Goal: Information Seeking & Learning: Learn about a topic

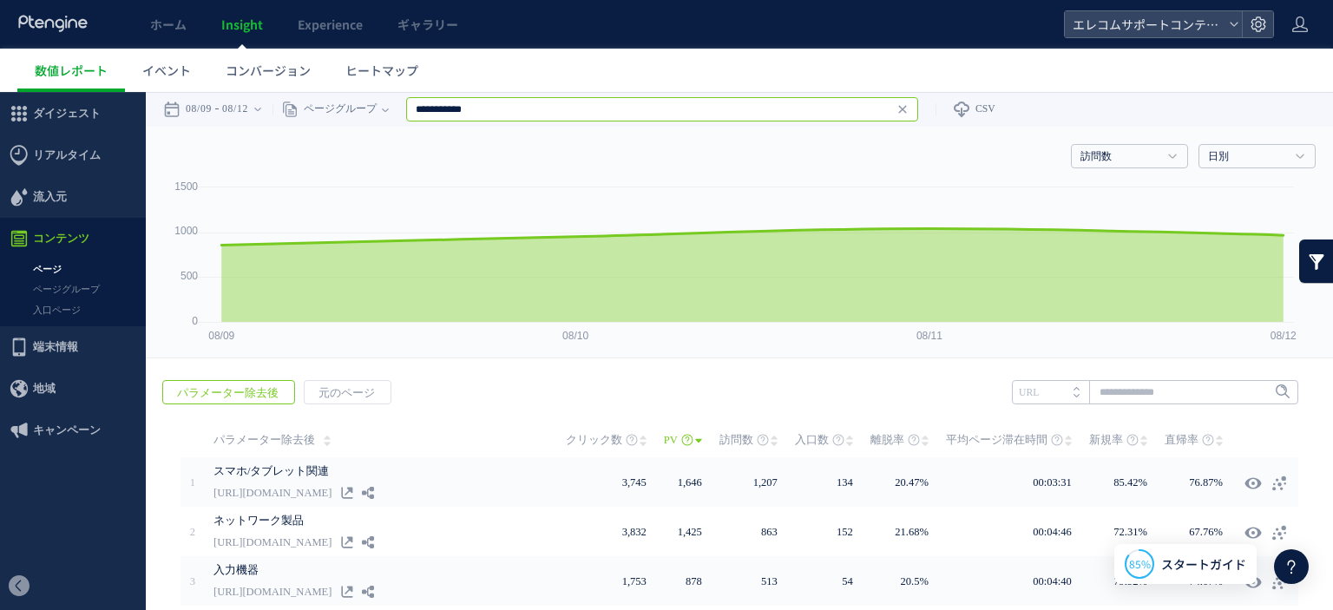
click at [597, 117] on input "**********" at bounding box center [662, 109] width 512 height 24
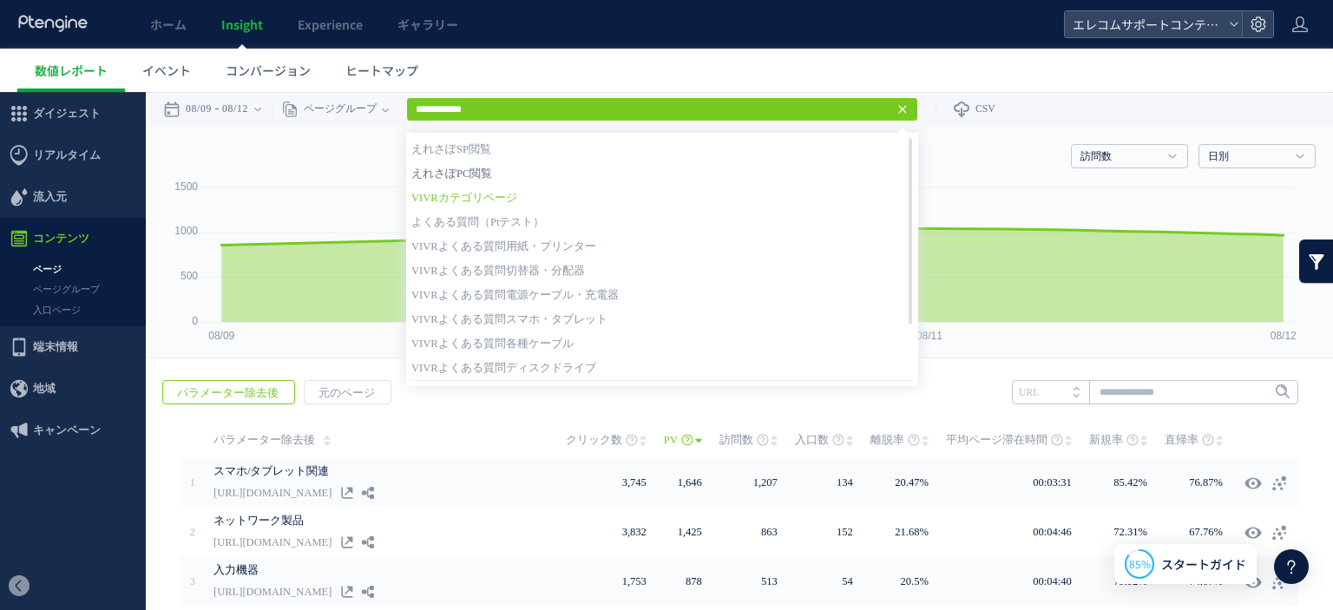
click at [524, 171] on link "えれさぽPC閲覧" at bounding box center [662, 173] width 502 height 23
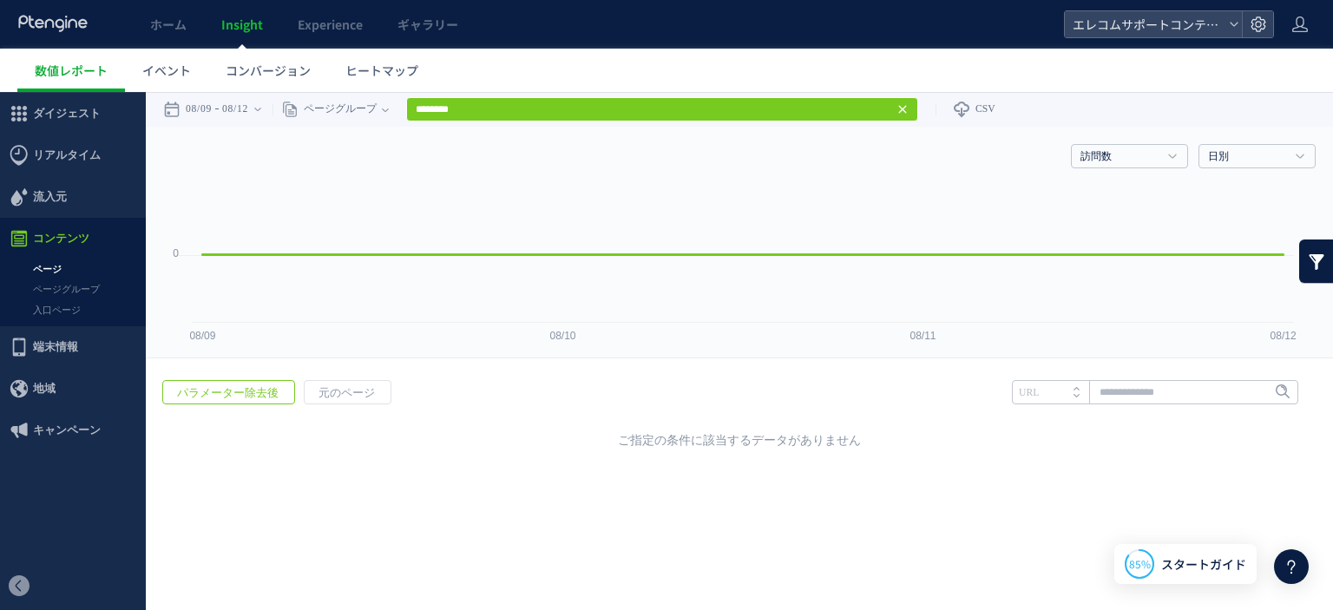
click at [672, 162] on div "訪問数 訪問数 [GEOGRAPHIC_DATA] PV 新規率 再訪問率 訪問数/UU PV/UU 平均滞在時間 直帰率 平均ロード時間 日別" at bounding box center [739, 153] width 1152 height 52
click at [261, 117] on icon at bounding box center [257, 109] width 7 height 35
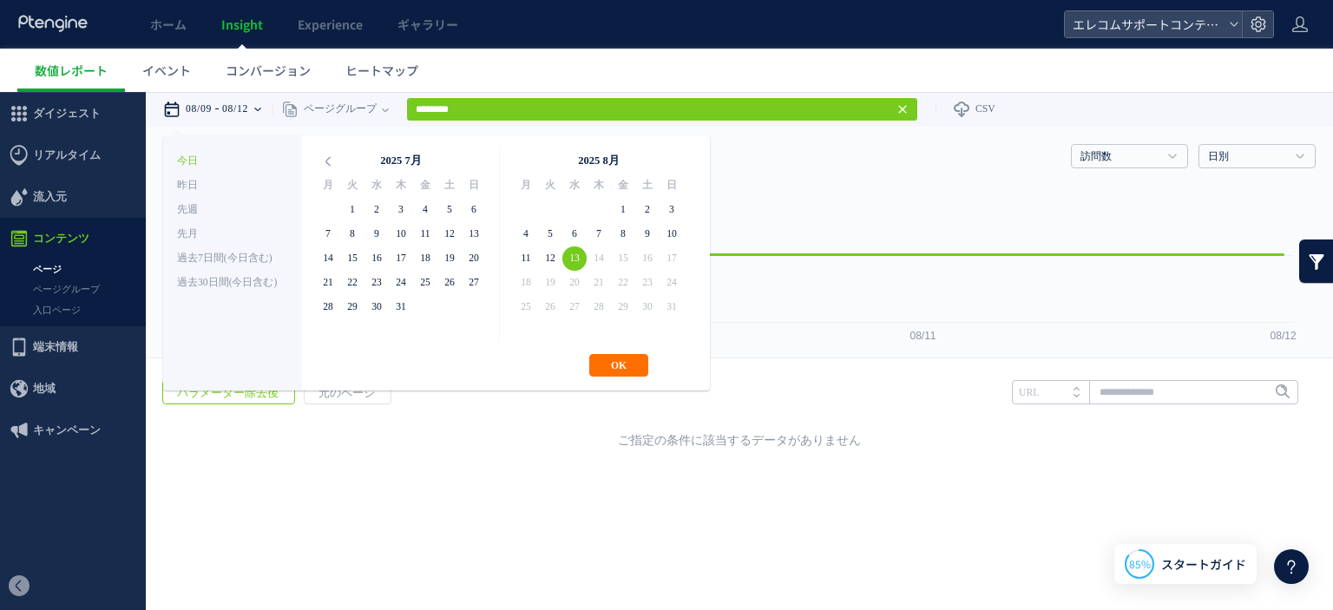
click at [621, 350] on div "**********" at bounding box center [436, 262] width 547 height 255
click at [618, 364] on button "OK" at bounding box center [618, 365] width 59 height 23
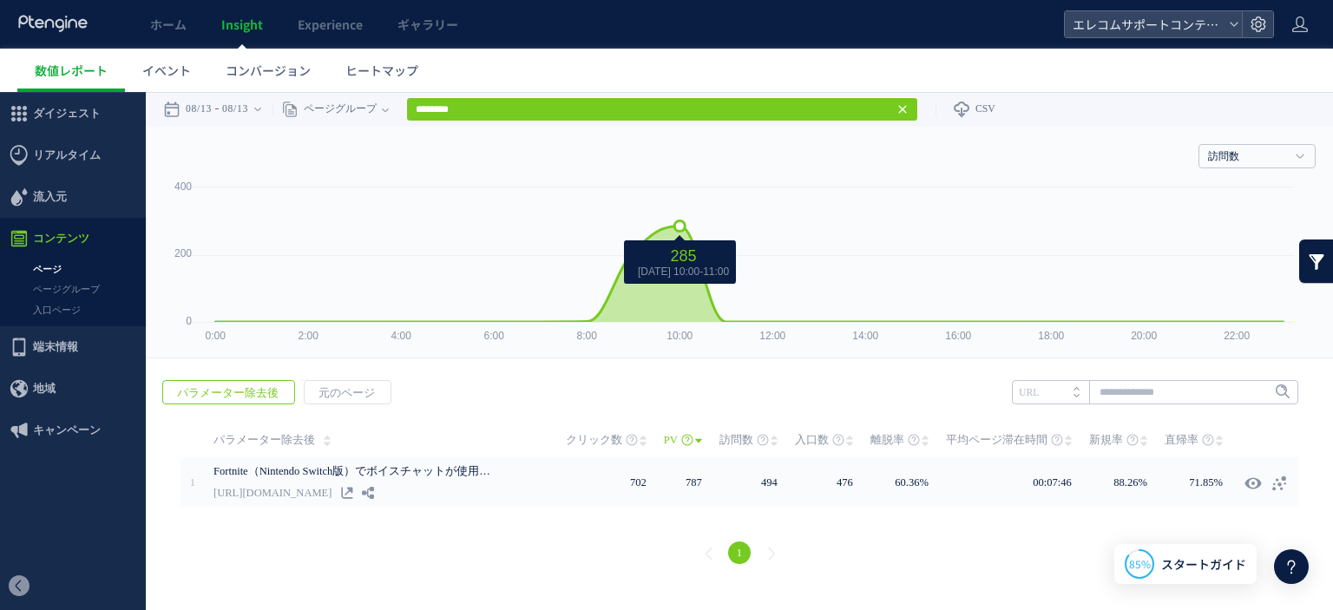
click at [689, 242] on icon at bounding box center [680, 259] width 112 height 49
click at [333, 395] on span "元のページ" at bounding box center [347, 393] width 84 height 24
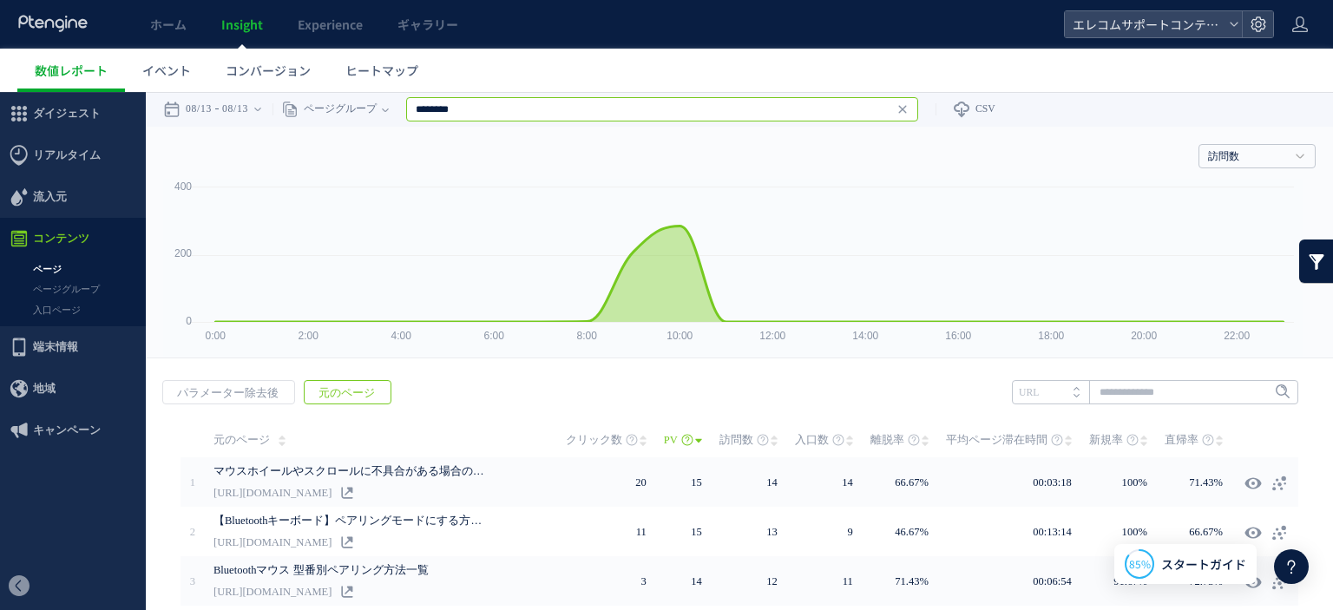
click at [552, 116] on input "********" at bounding box center [662, 109] width 512 height 24
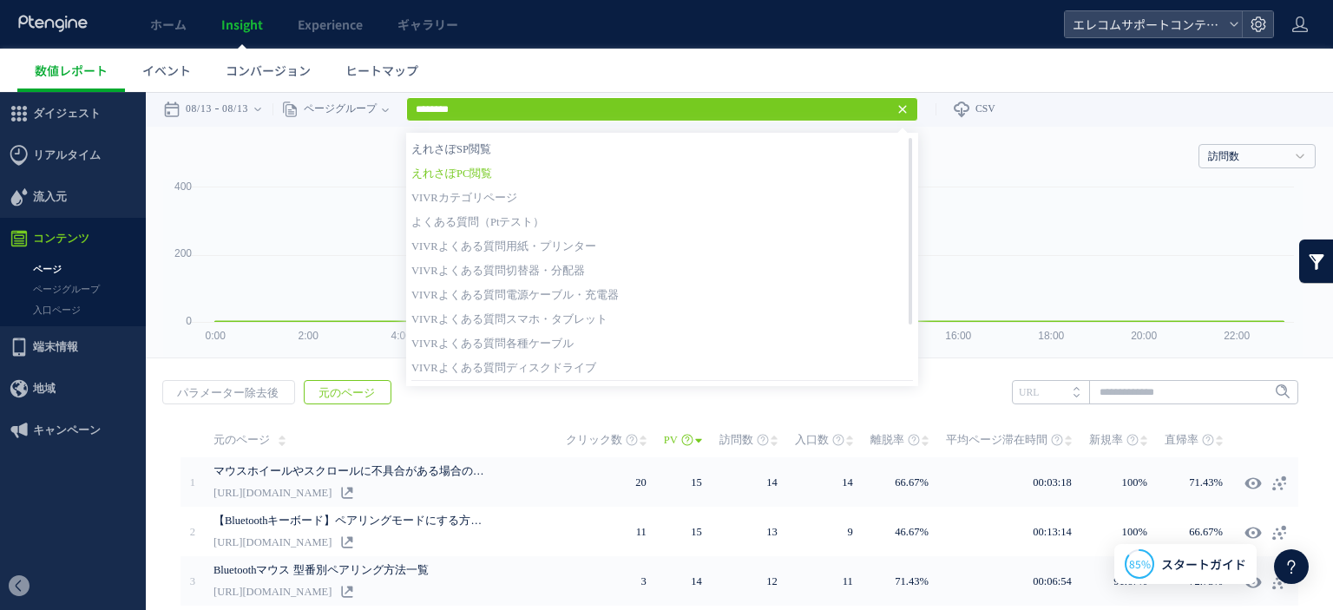
click at [526, 151] on link "えれさぽSP閲覧" at bounding box center [662, 149] width 502 height 23
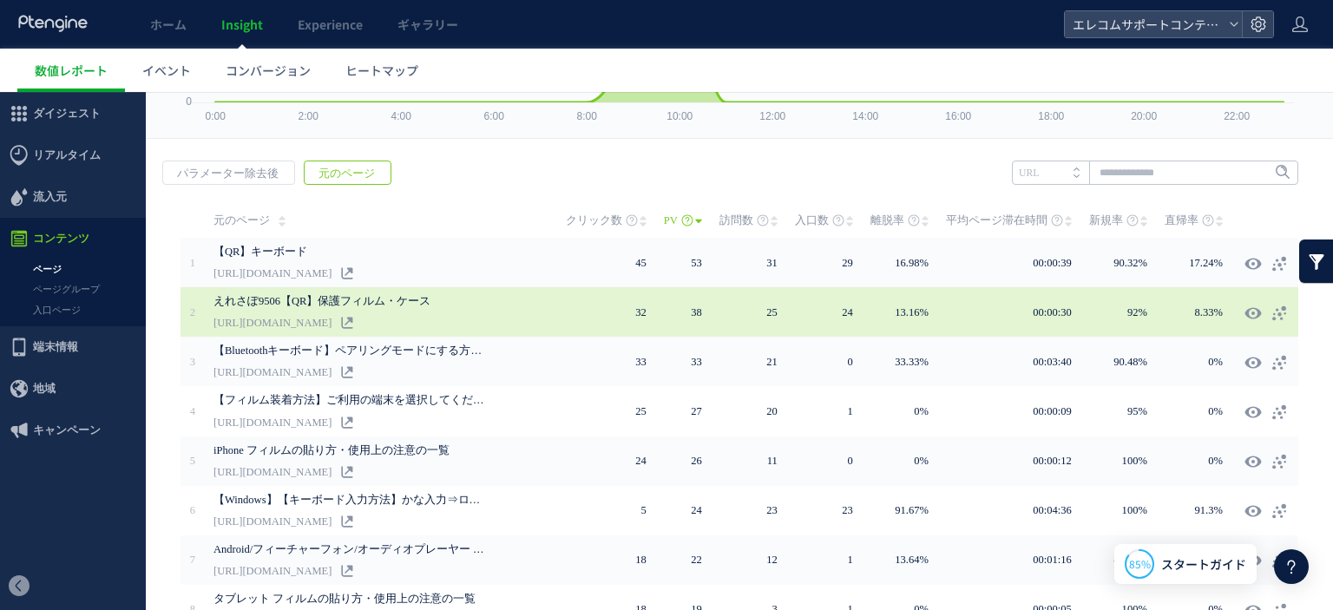
scroll to position [260, 0]
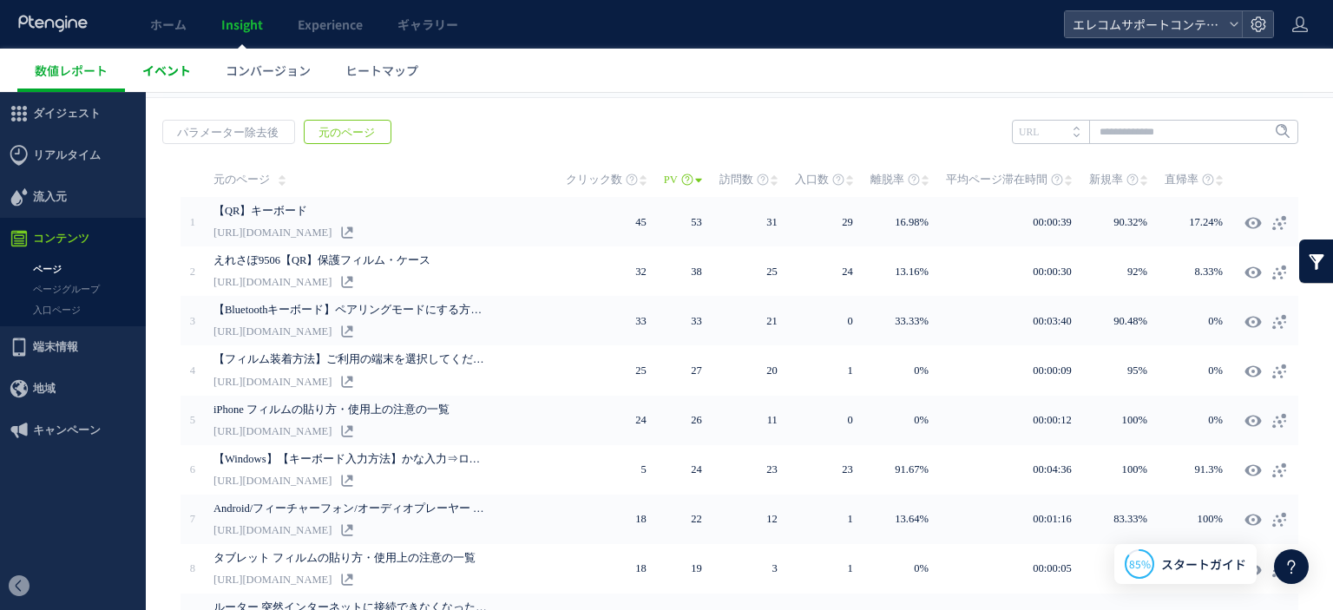
click at [184, 74] on span "イベント" at bounding box center [166, 70] width 49 height 17
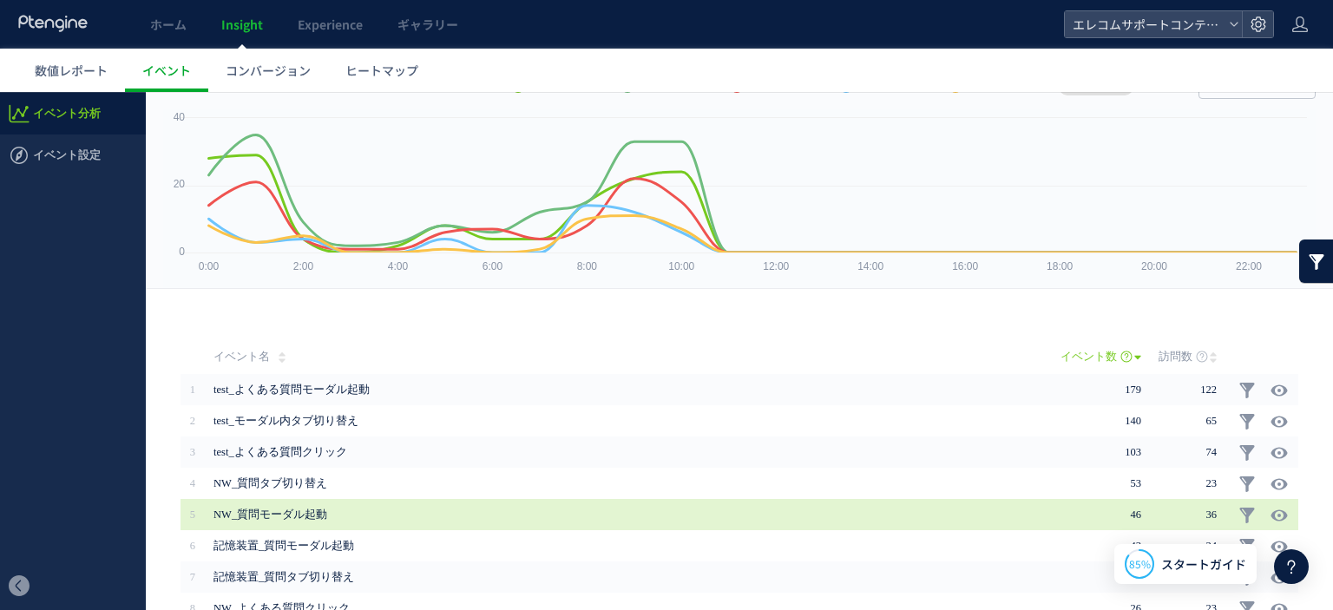
scroll to position [174, 0]
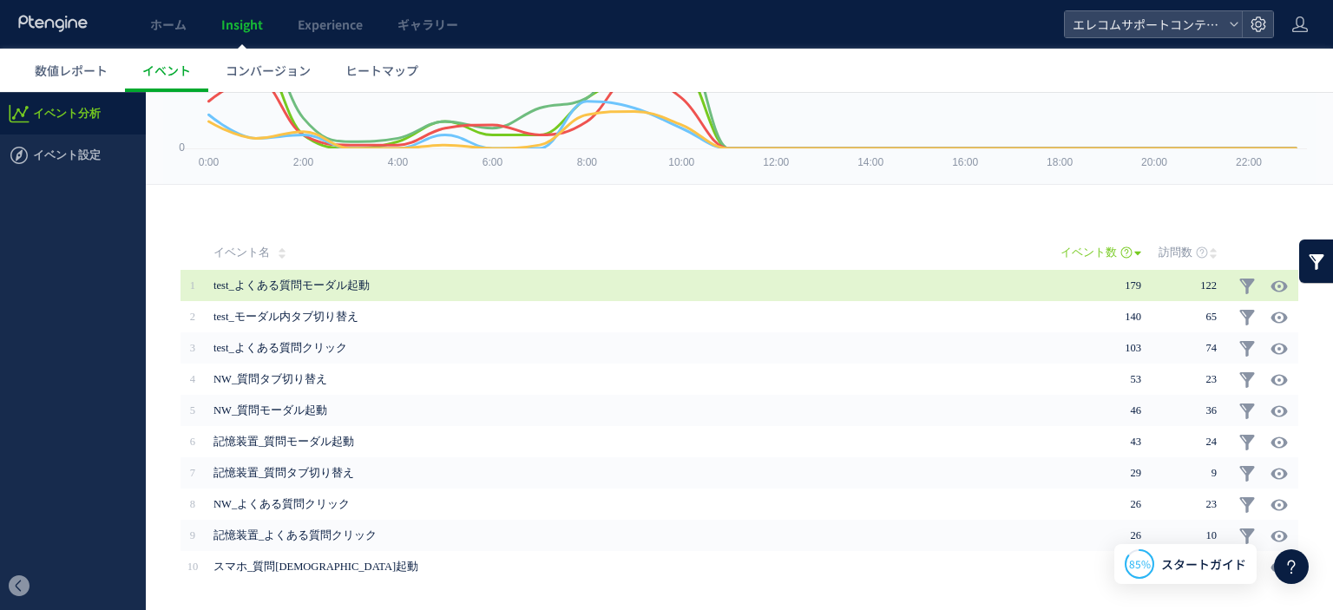
click at [1111, 287] on td "179" at bounding box center [1109, 285] width 98 height 31
click at [1250, 291] on link at bounding box center [1246, 286] width 17 height 17
click at [1238, 281] on link at bounding box center [1246, 286] width 17 height 17
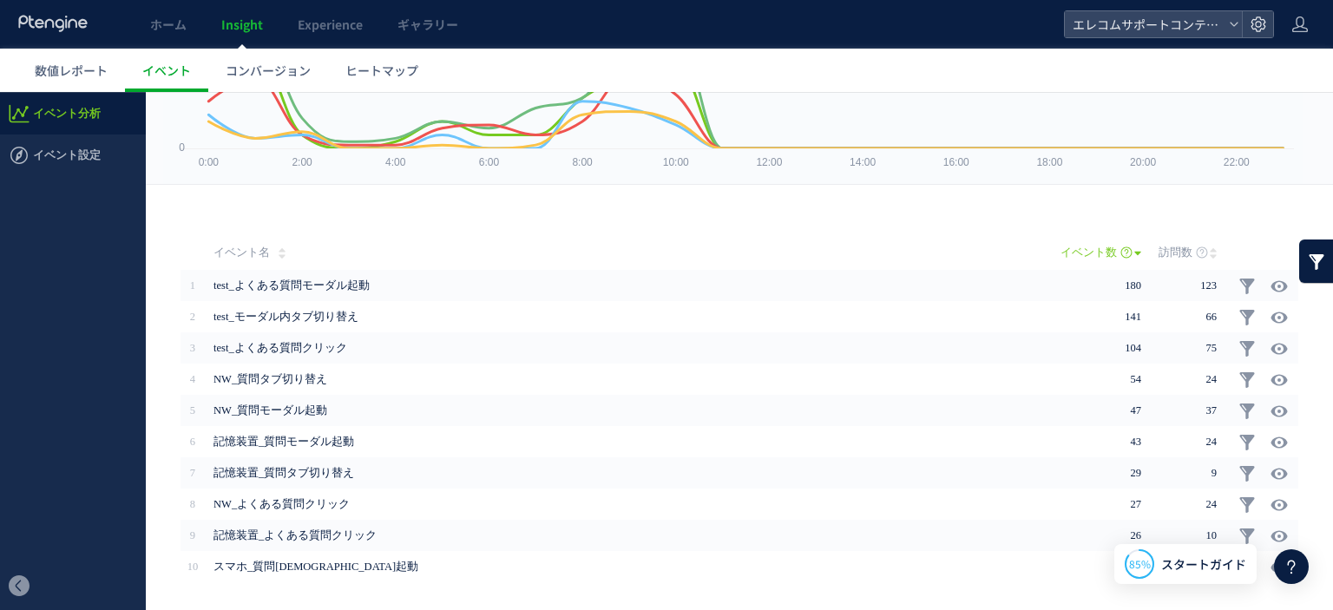
click at [1299, 268] on link at bounding box center [1316, 260] width 35 height 43
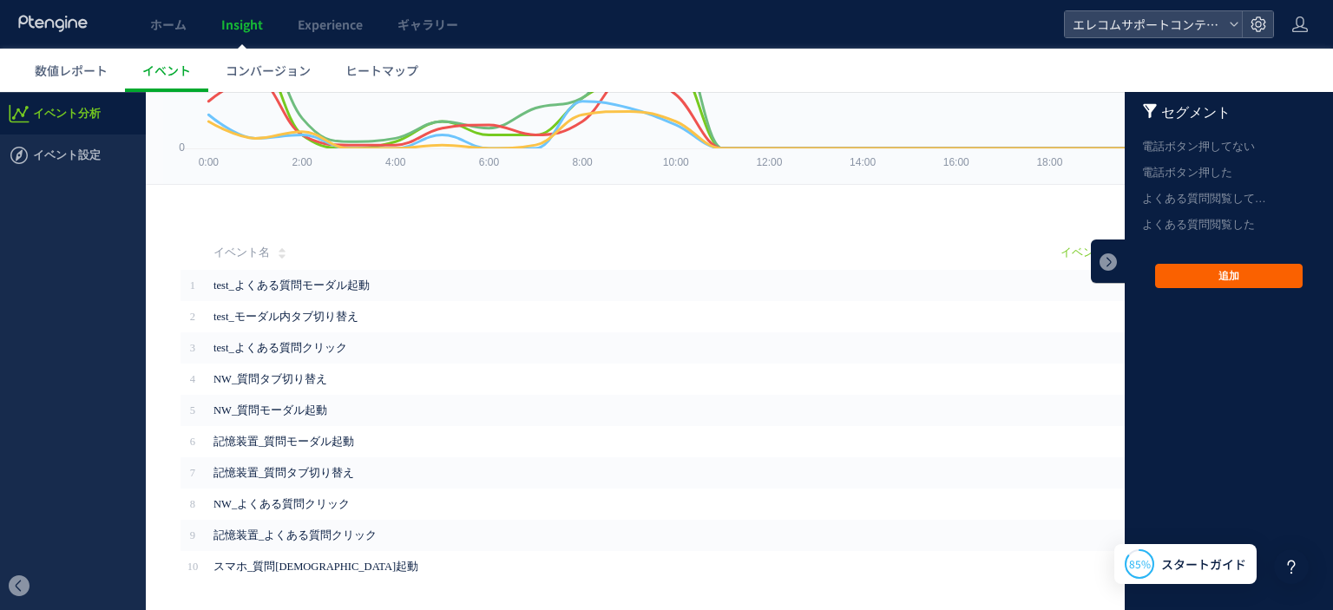
click at [1179, 279] on button "追加" at bounding box center [1229, 276] width 148 height 24
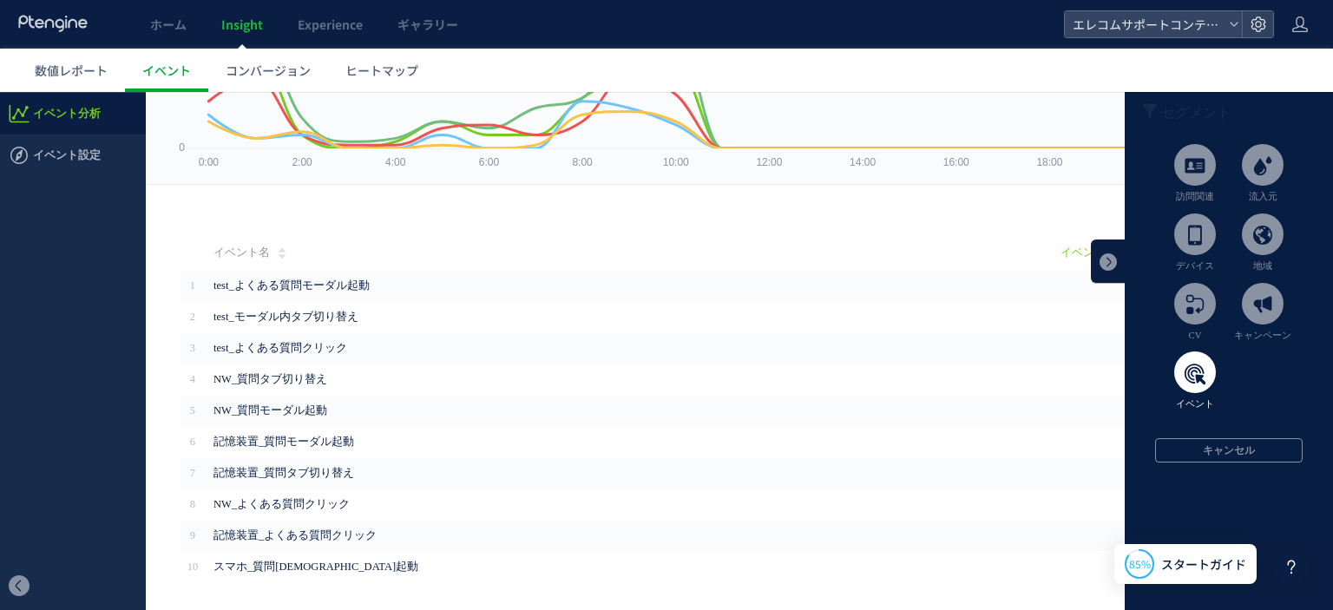
click at [1174, 369] on span at bounding box center [1195, 372] width 42 height 42
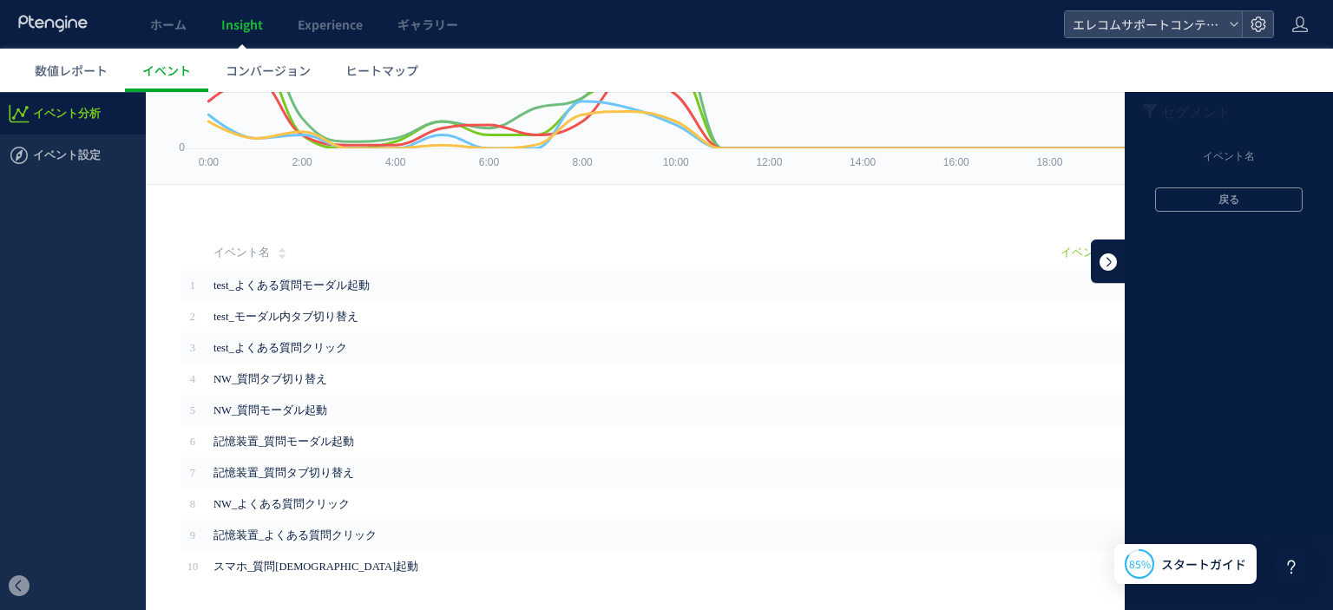
click at [1102, 252] on link at bounding box center [1108, 260] width 35 height 43
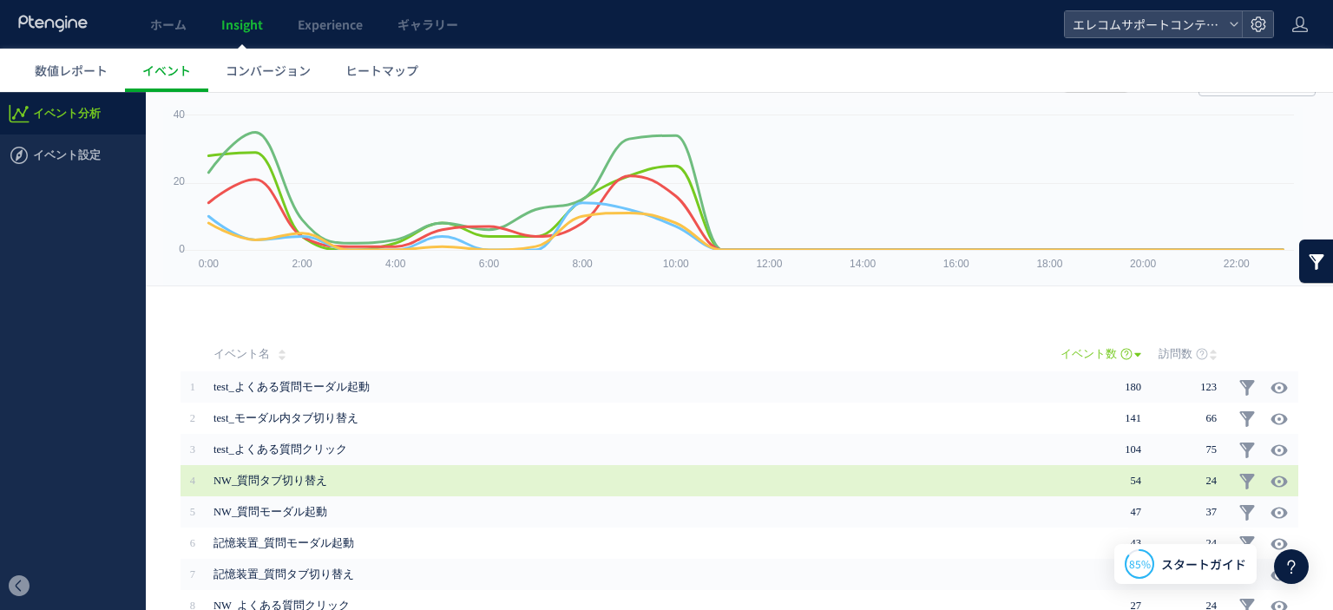
scroll to position [0, 0]
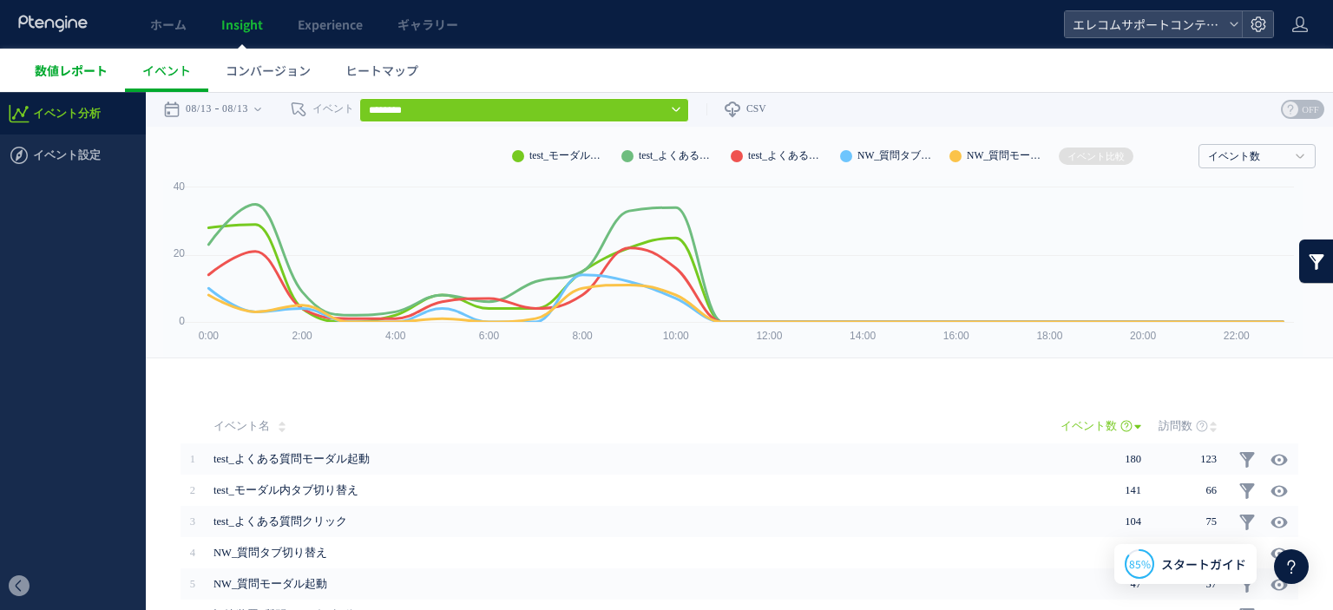
click at [89, 72] on span "数値レポート" at bounding box center [71, 70] width 73 height 17
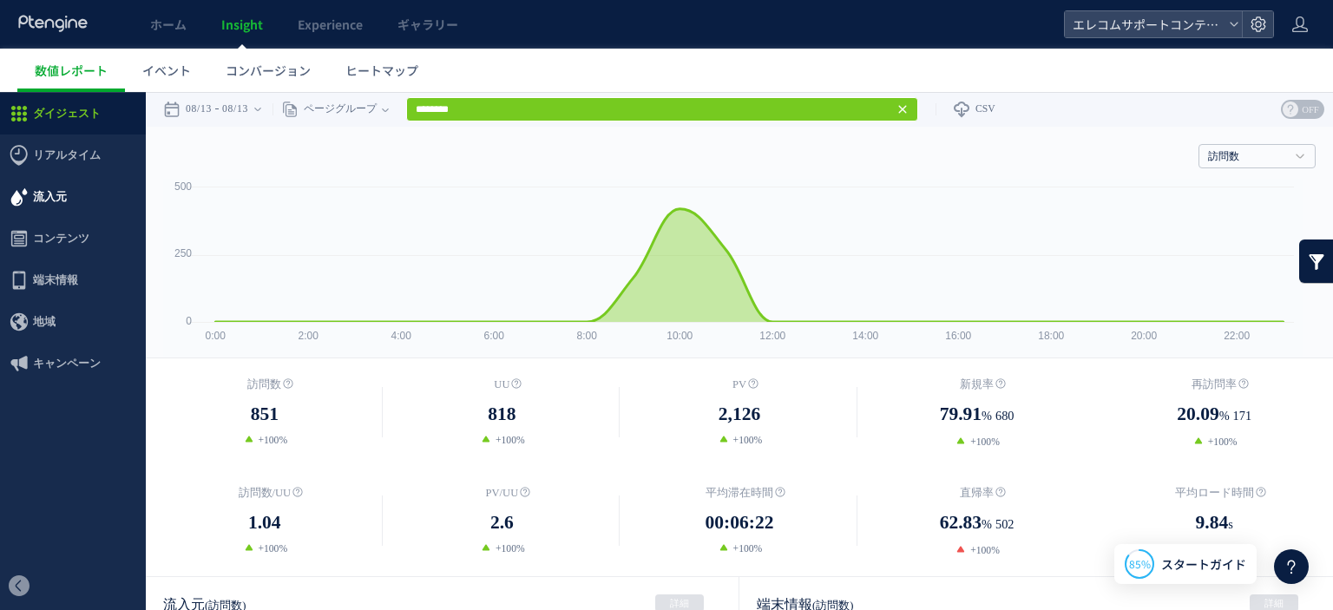
click at [51, 202] on span "流入元" at bounding box center [50, 197] width 34 height 42
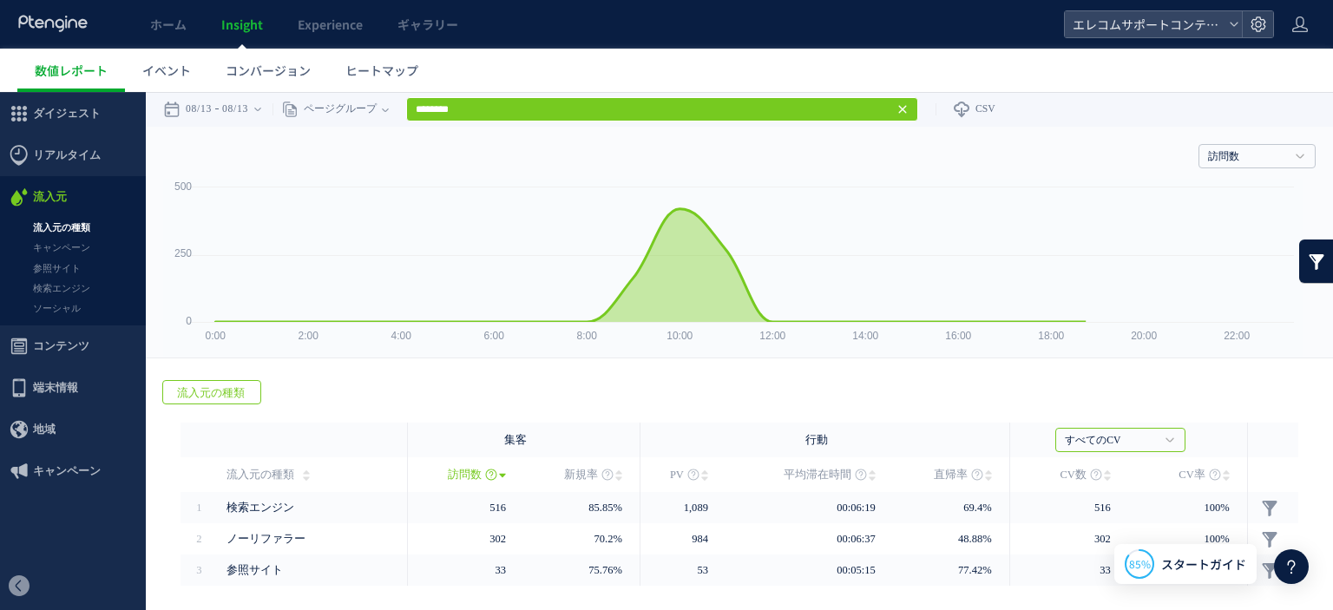
click at [53, 202] on span "流入元" at bounding box center [50, 197] width 34 height 42
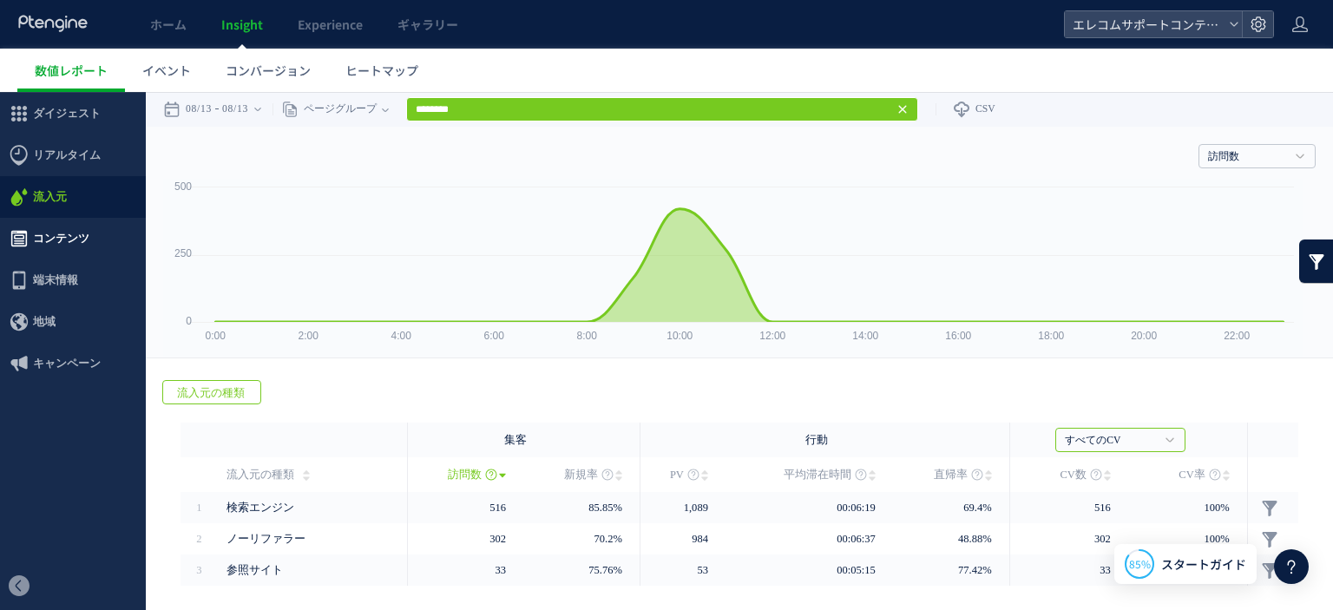
click at [66, 232] on span "コンテンツ" at bounding box center [61, 239] width 56 height 42
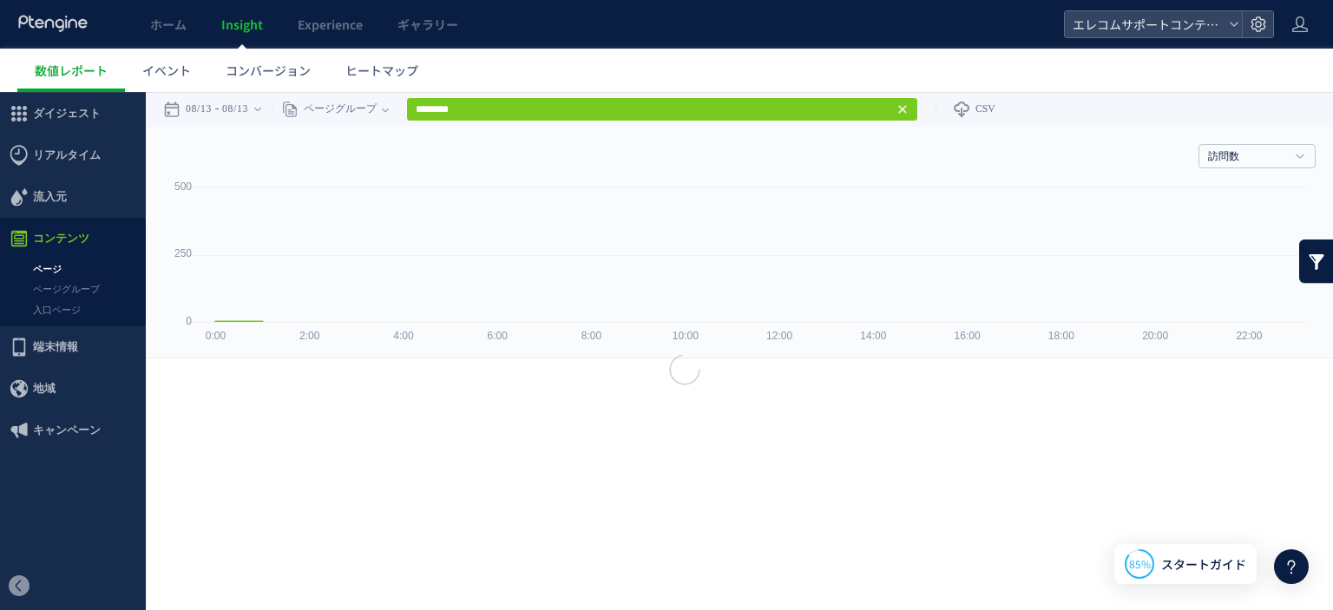
click at [56, 267] on div at bounding box center [666, 305] width 1333 height 610
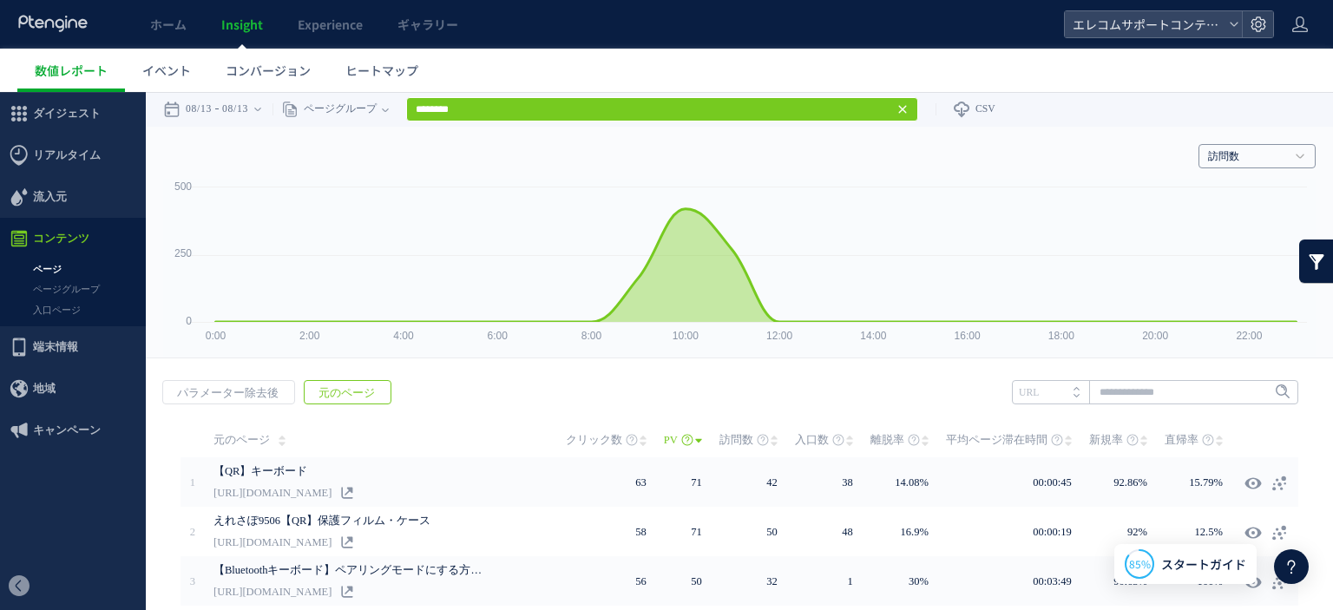
click at [1262, 152] on link "訪問数" at bounding box center [1247, 157] width 79 height 16
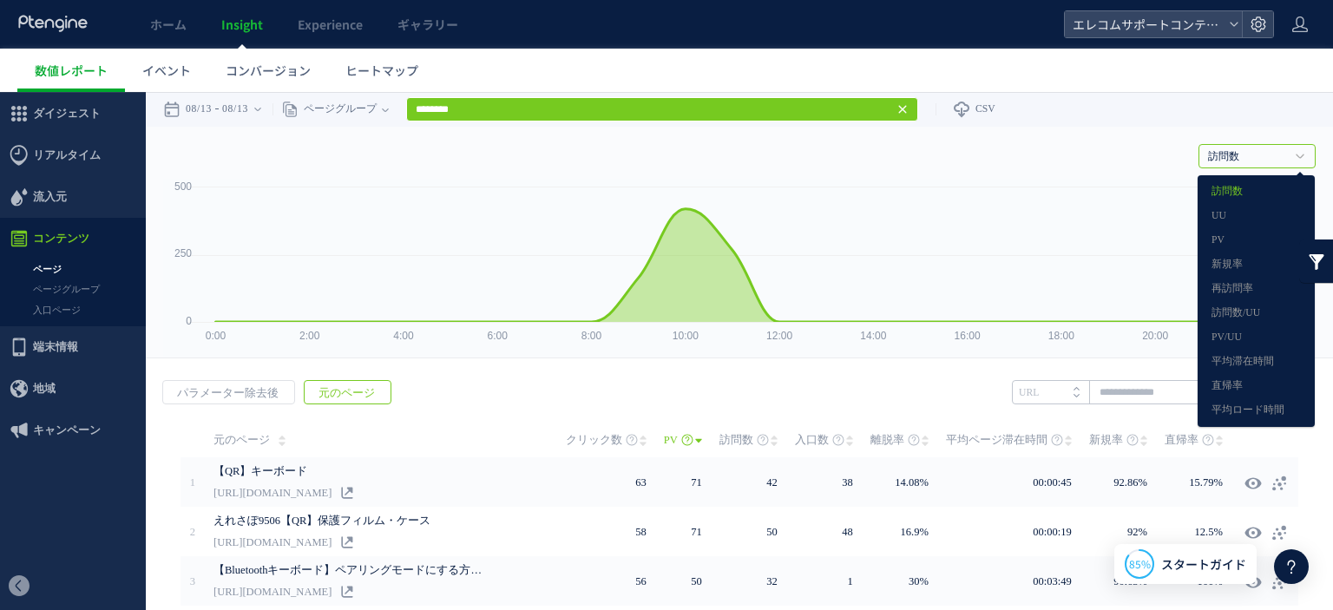
click at [906, 144] on div "訪問数 訪問数 [GEOGRAPHIC_DATA] PV 新規率 再訪問率 訪問数/UU PV/UU 平均滞在時間 直帰率 平均ロード時間" at bounding box center [739, 153] width 1152 height 52
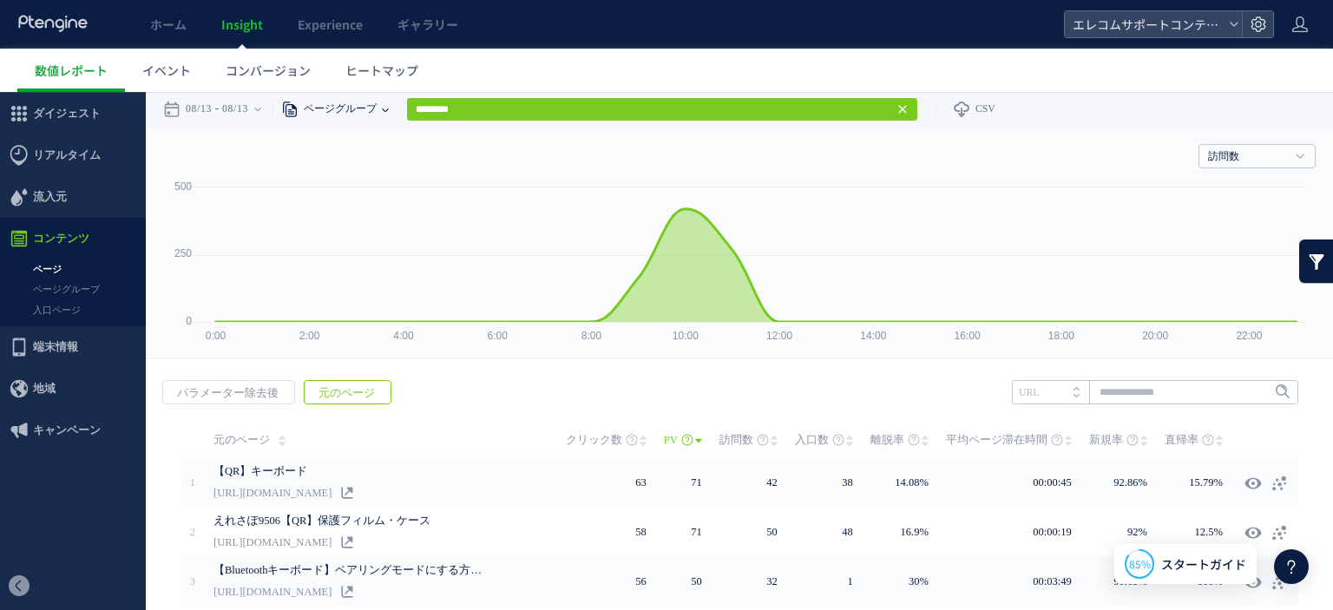
click at [353, 102] on span "ページグループ" at bounding box center [337, 109] width 78 height 35
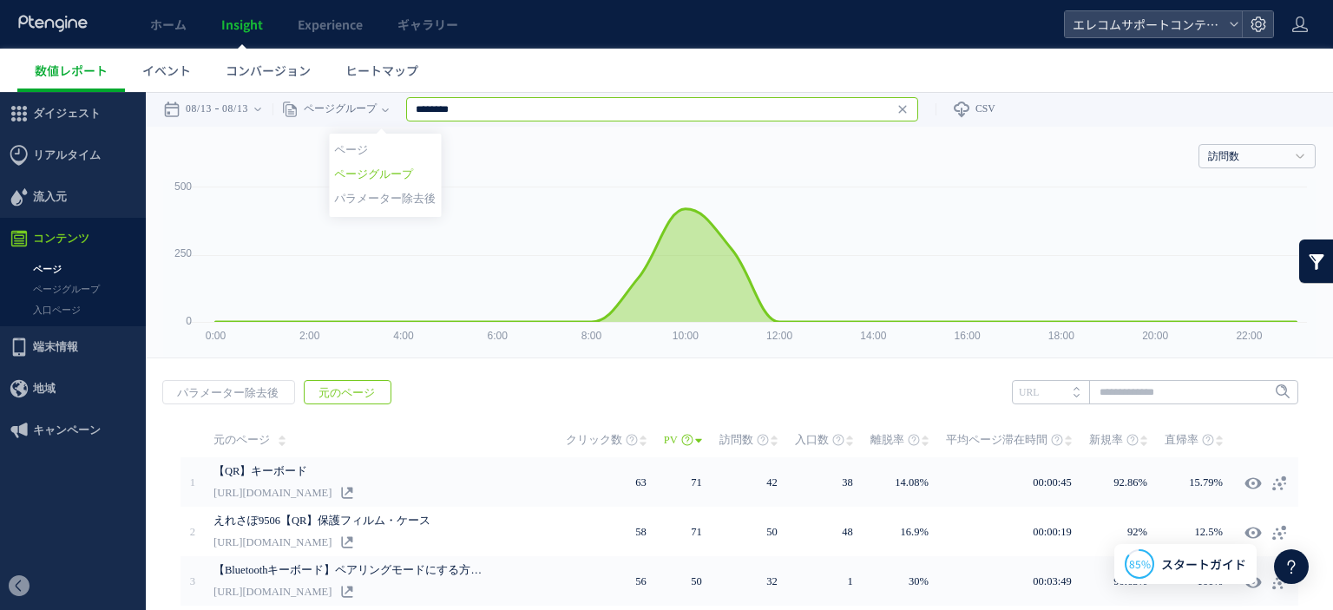
click at [529, 110] on input "********" at bounding box center [662, 109] width 512 height 24
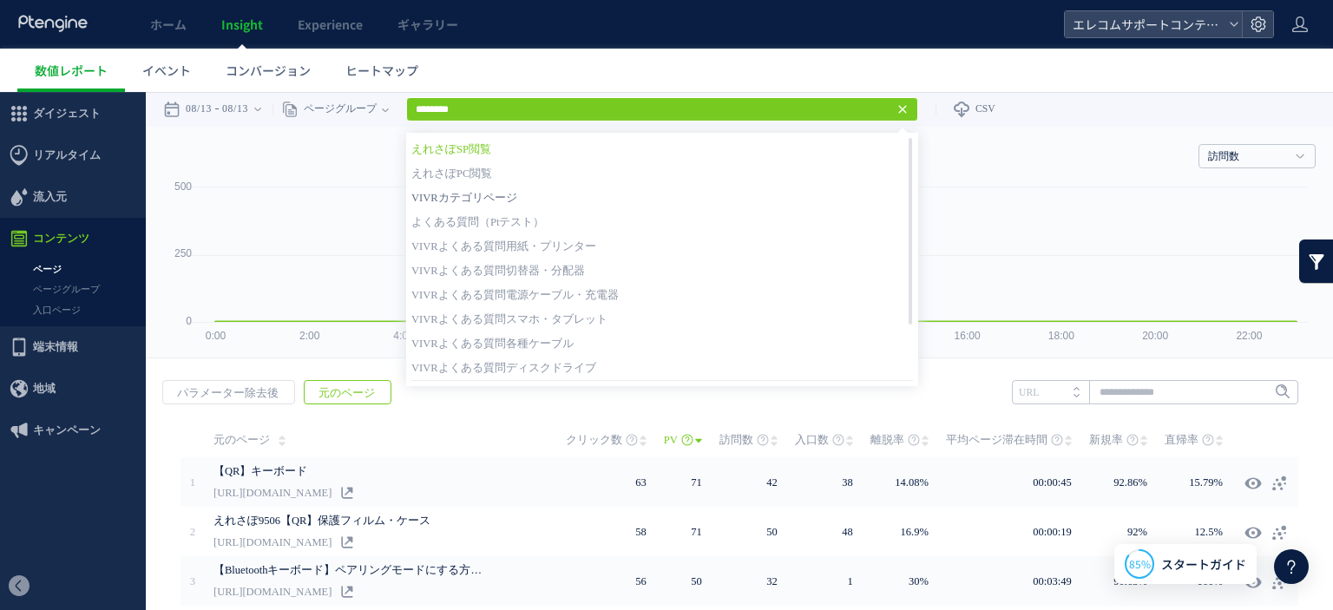
click at [531, 191] on link "VIVRカテゴリページ" at bounding box center [662, 198] width 502 height 23
type input "**********"
